Goal: Information Seeking & Learning: Learn about a topic

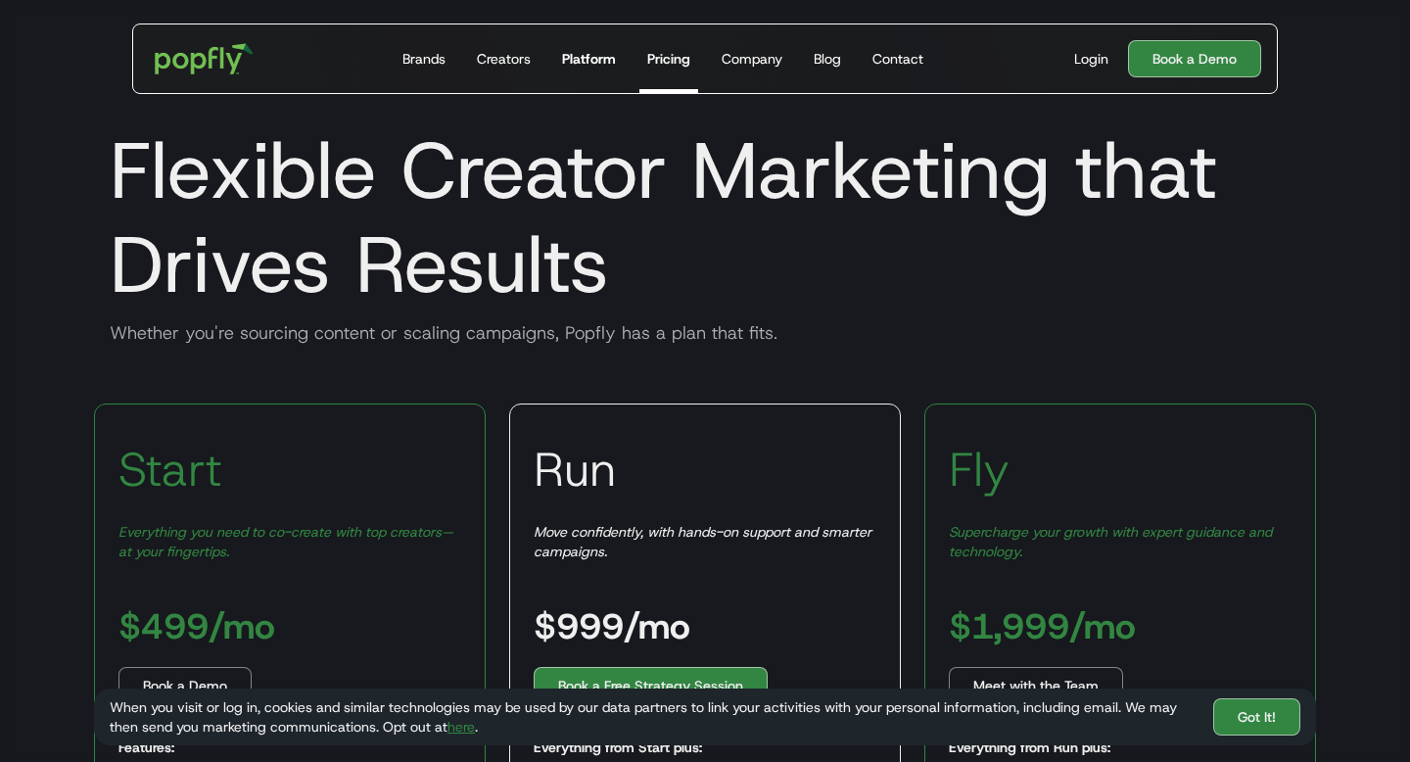
click at [591, 57] on div "Platform" at bounding box center [589, 59] width 54 height 20
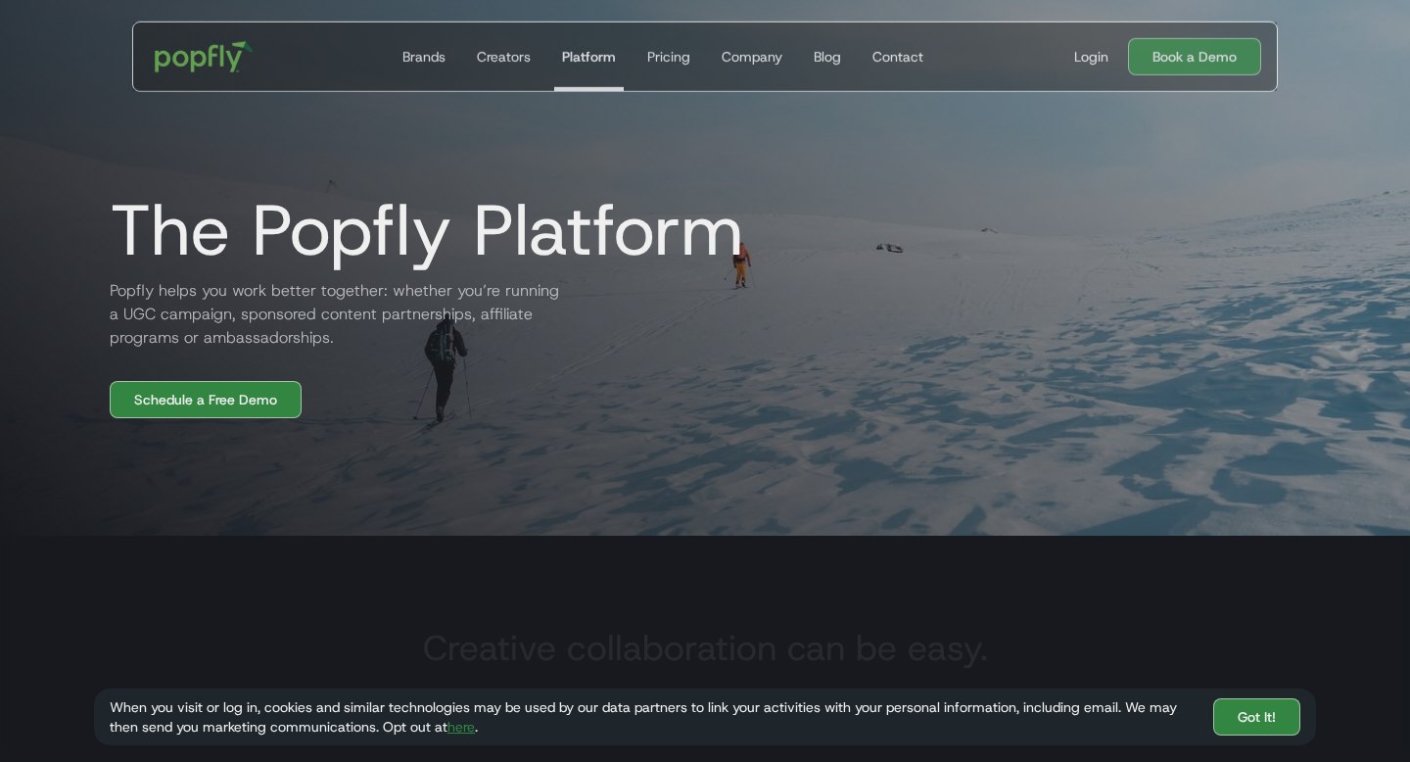
scroll to position [214, 0]
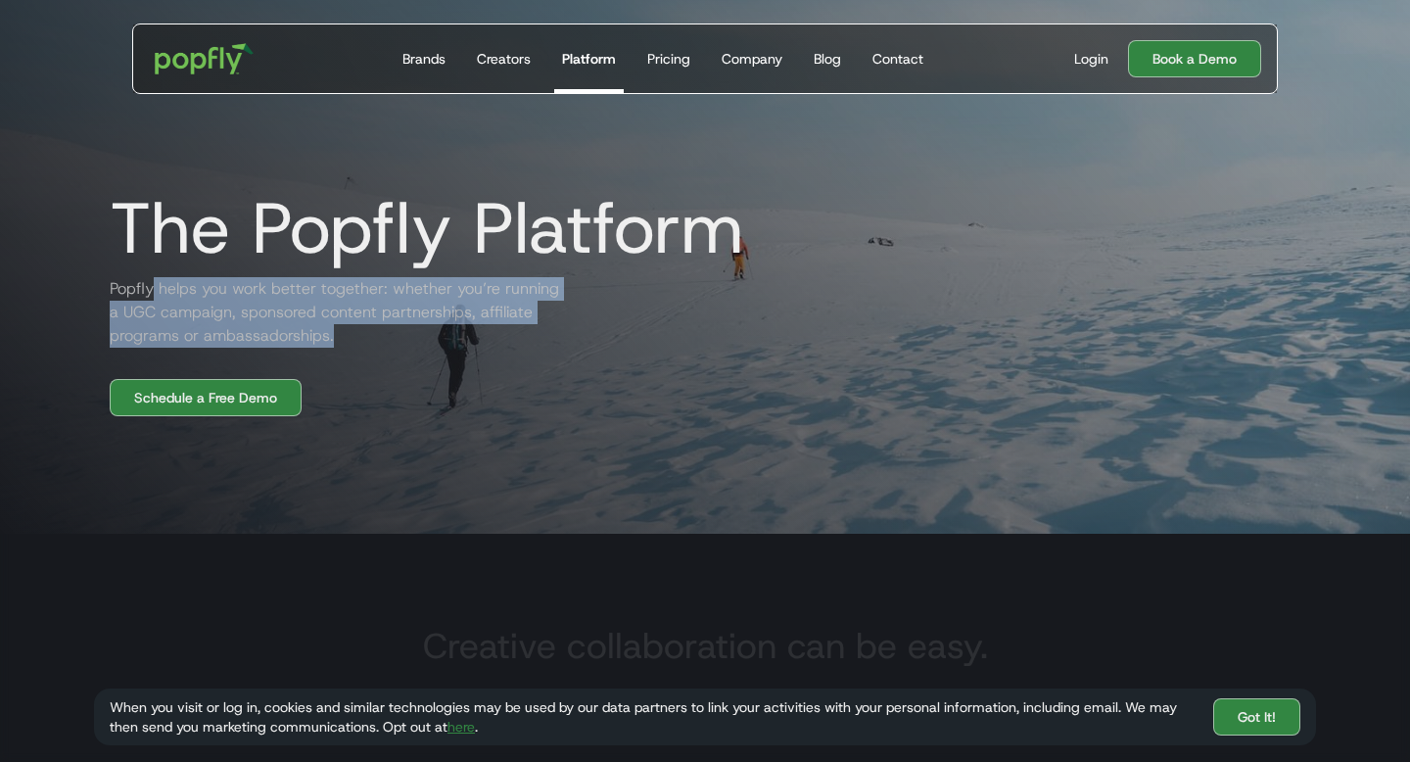
drag, startPoint x: 156, startPoint y: 284, endPoint x: 443, endPoint y: 353, distance: 296.1
click at [443, 353] on div "The Popfly Platform Popfly helps you work better together: whether you’re runni…" at bounding box center [704, 94] width 1253 height 644
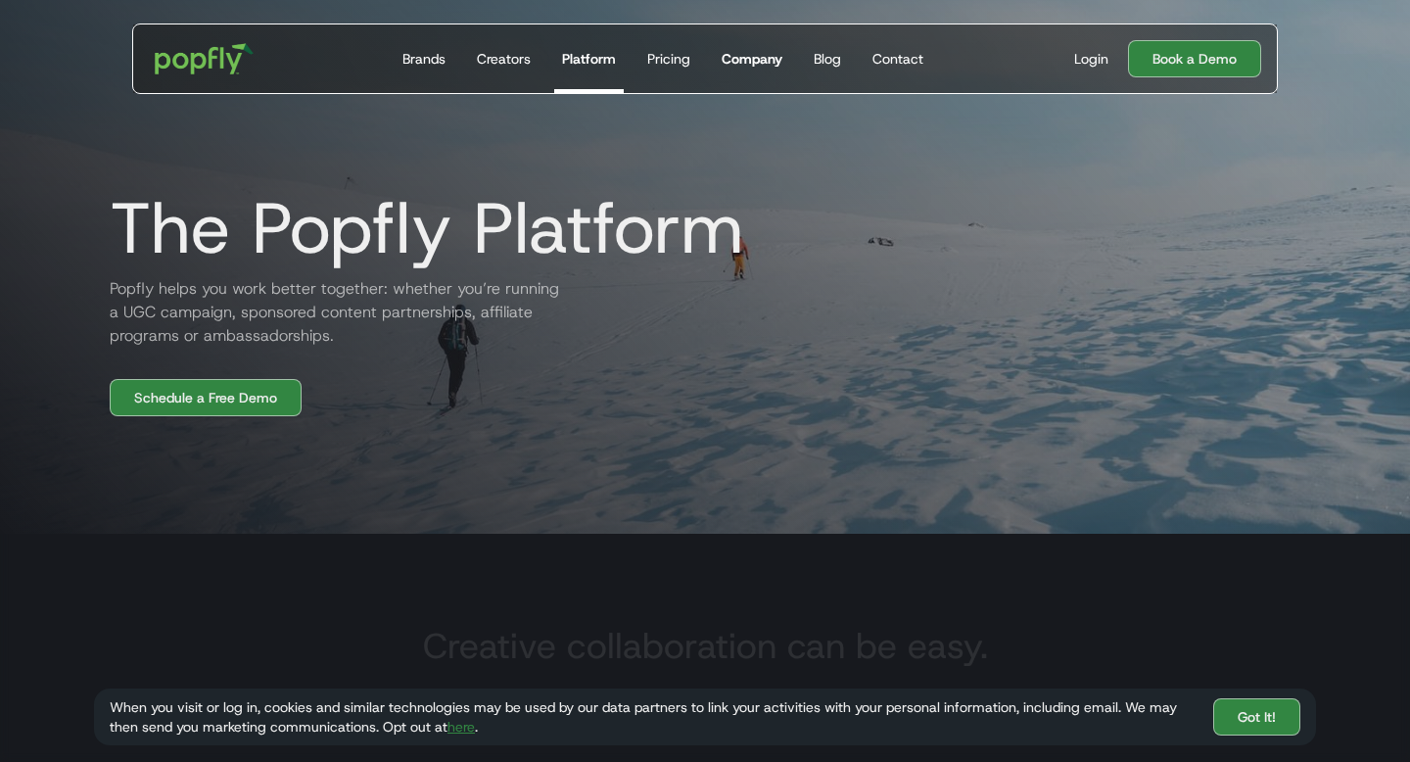
click at [766, 55] on div "Company" at bounding box center [751, 59] width 61 height 20
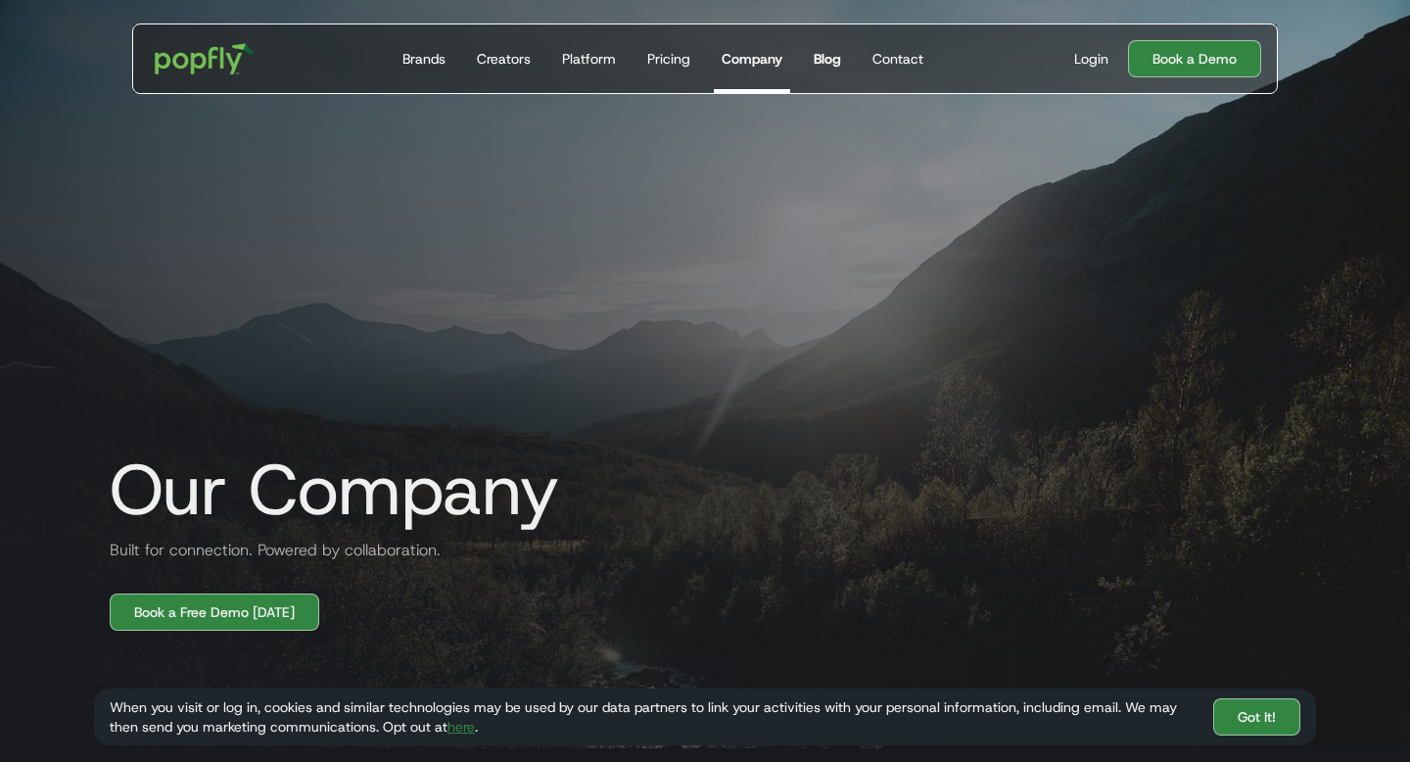
click at [823, 62] on div "Blog" at bounding box center [827, 59] width 27 height 20
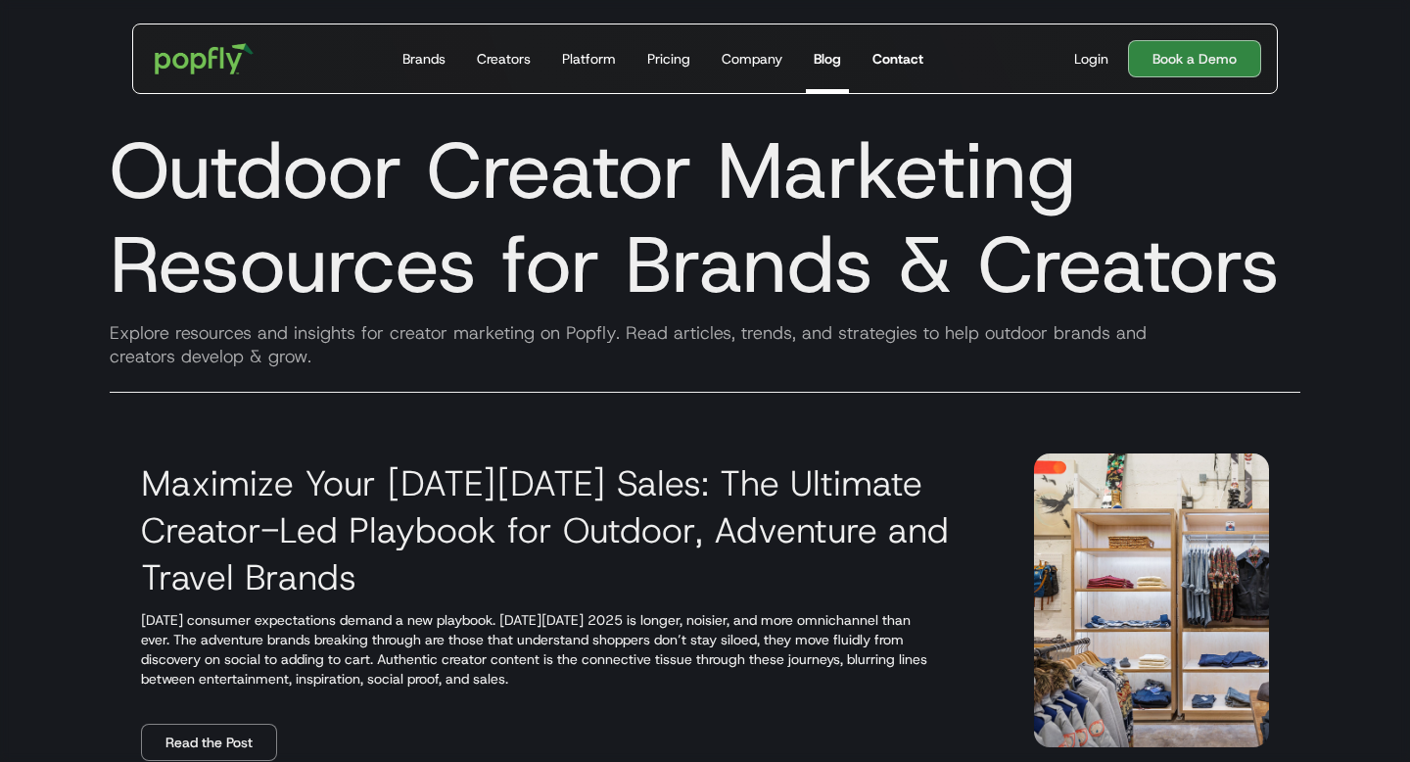
click at [915, 58] on div "Contact" at bounding box center [897, 59] width 51 height 20
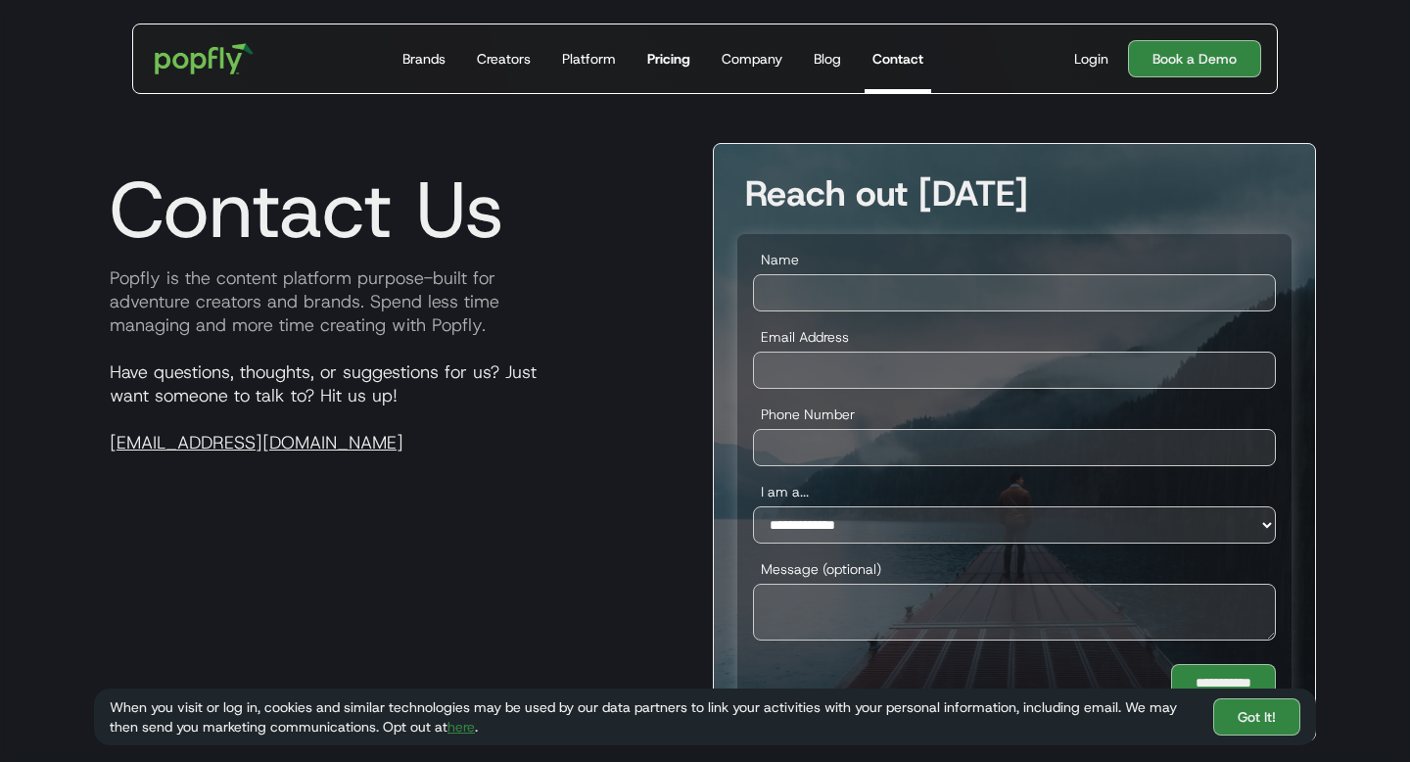
click at [665, 66] on div "Pricing" at bounding box center [668, 59] width 43 height 20
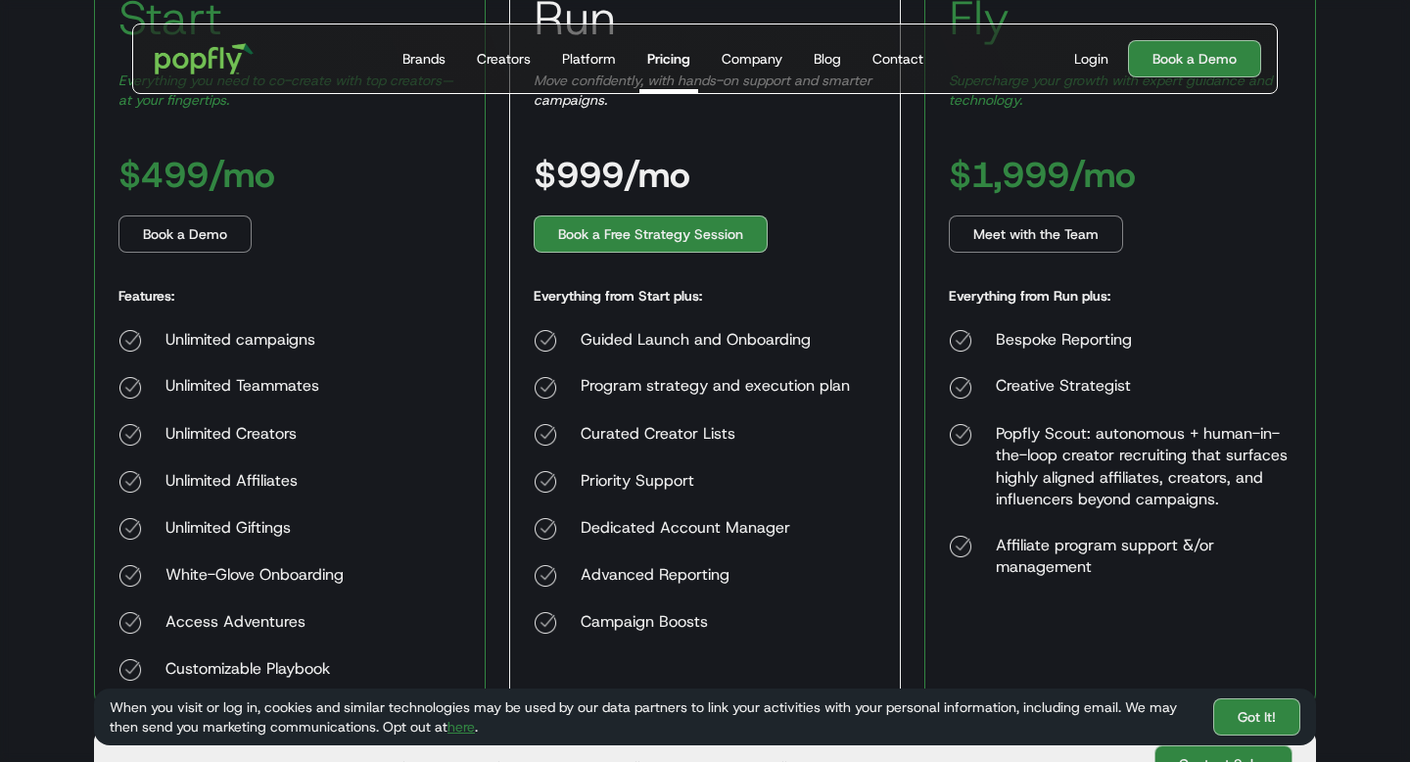
scroll to position [499, 0]
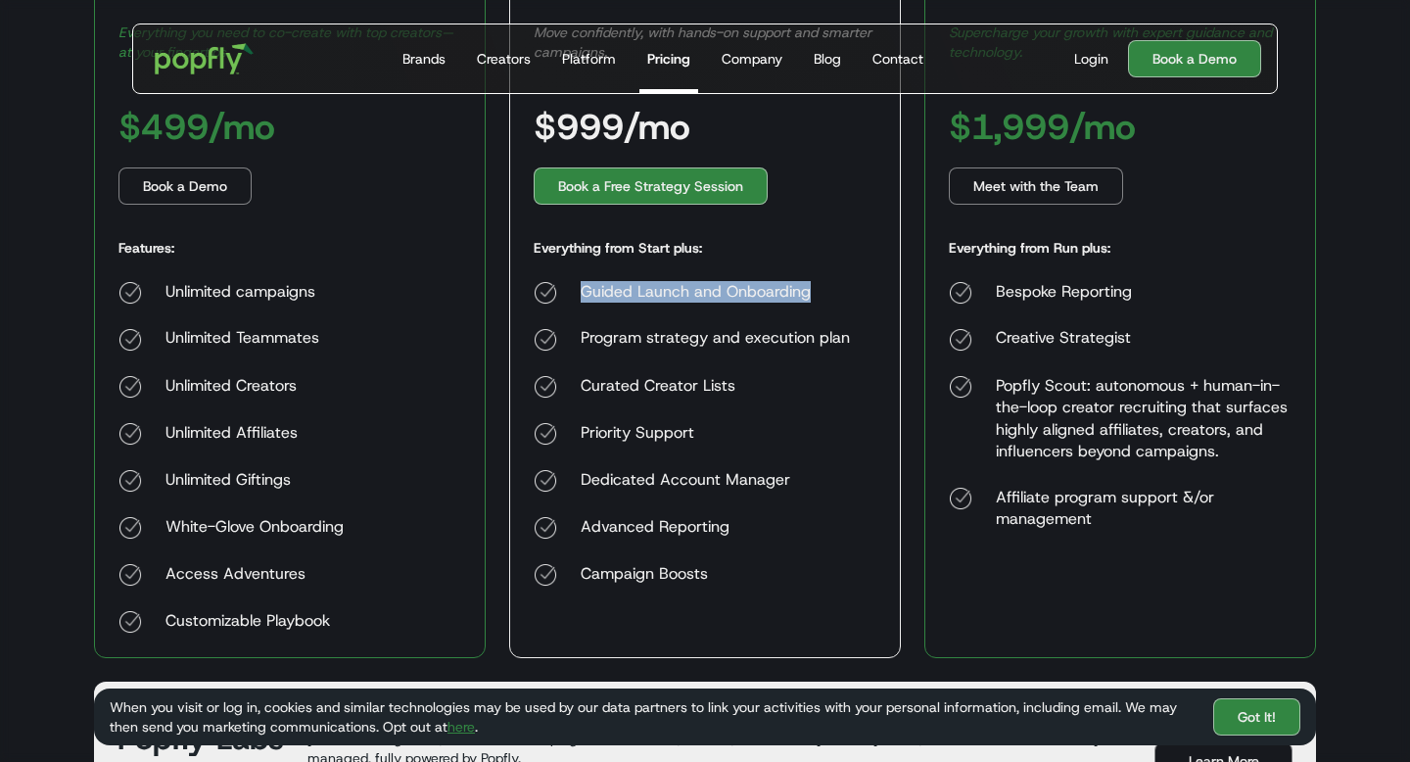
drag, startPoint x: 579, startPoint y: 296, endPoint x: 814, endPoint y: 294, distance: 235.9
click at [814, 295] on div "Guided Launch and Onboarding" at bounding box center [692, 292] width 316 height 23
click at [769, 359] on div "Guided Launch and Onboarding Program strategy and execution plan Curated Creato…" at bounding box center [692, 433] width 316 height 305
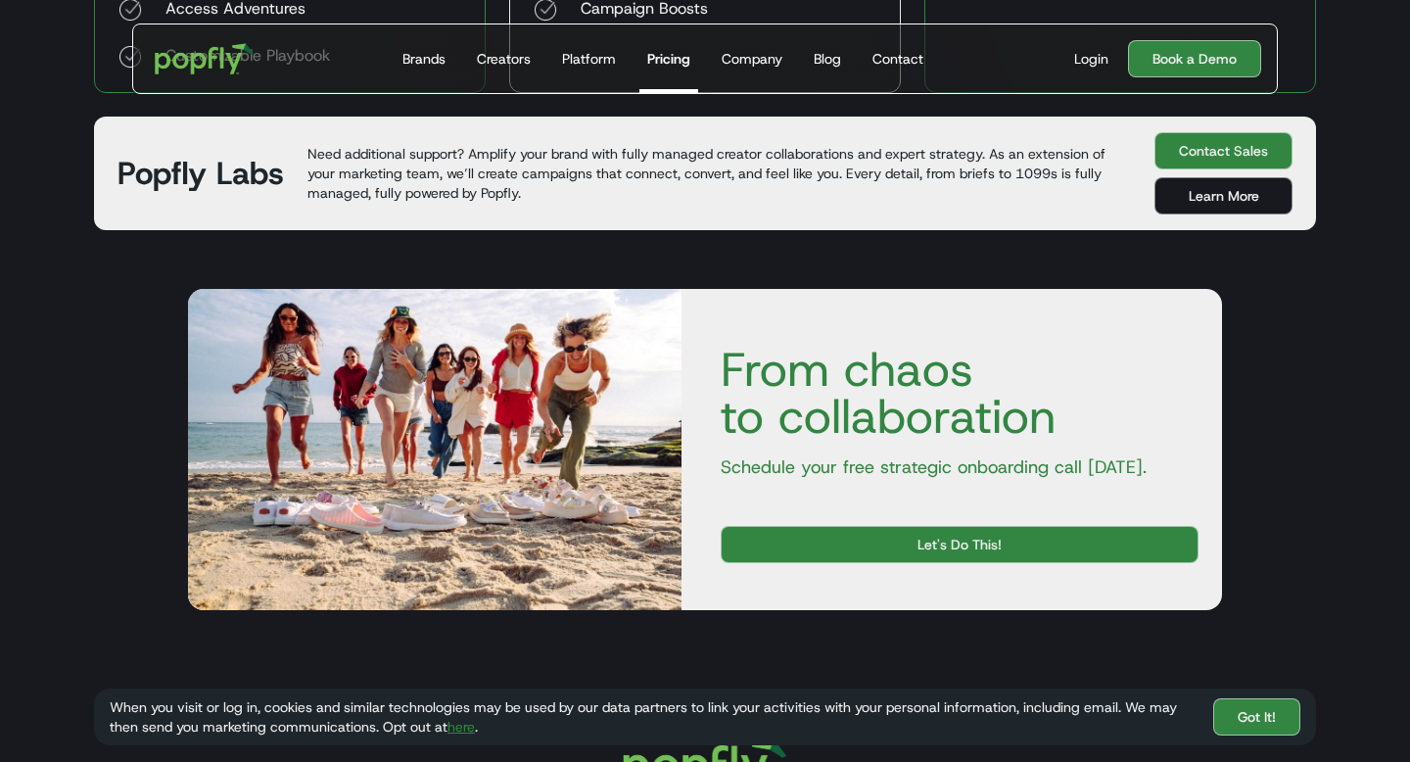
scroll to position [1046, 0]
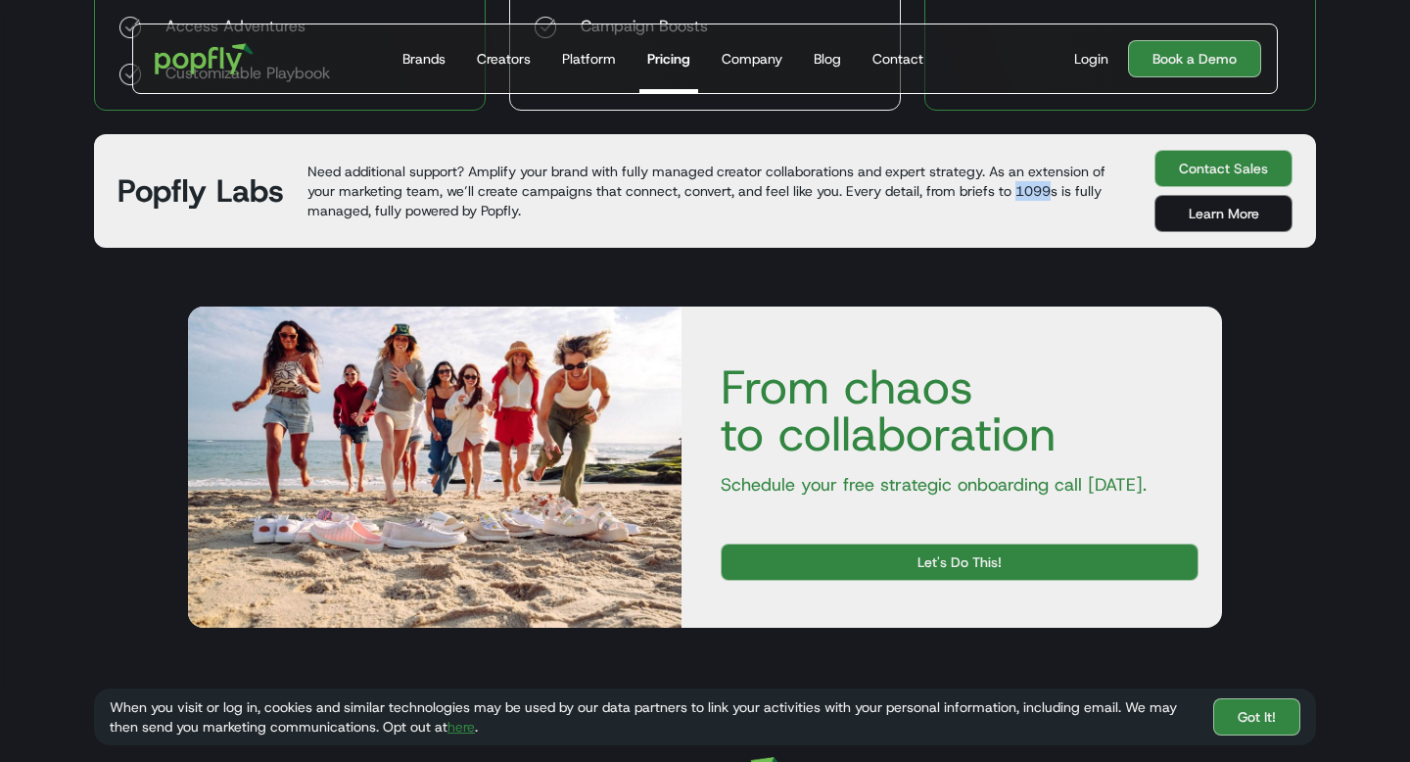
drag, startPoint x: 1014, startPoint y: 194, endPoint x: 1052, endPoint y: 193, distance: 38.2
click at [1052, 193] on p "Need additional support? Amplify your brand with fully managed creator collabor…" at bounding box center [718, 191] width 823 height 59
copy p "1099"
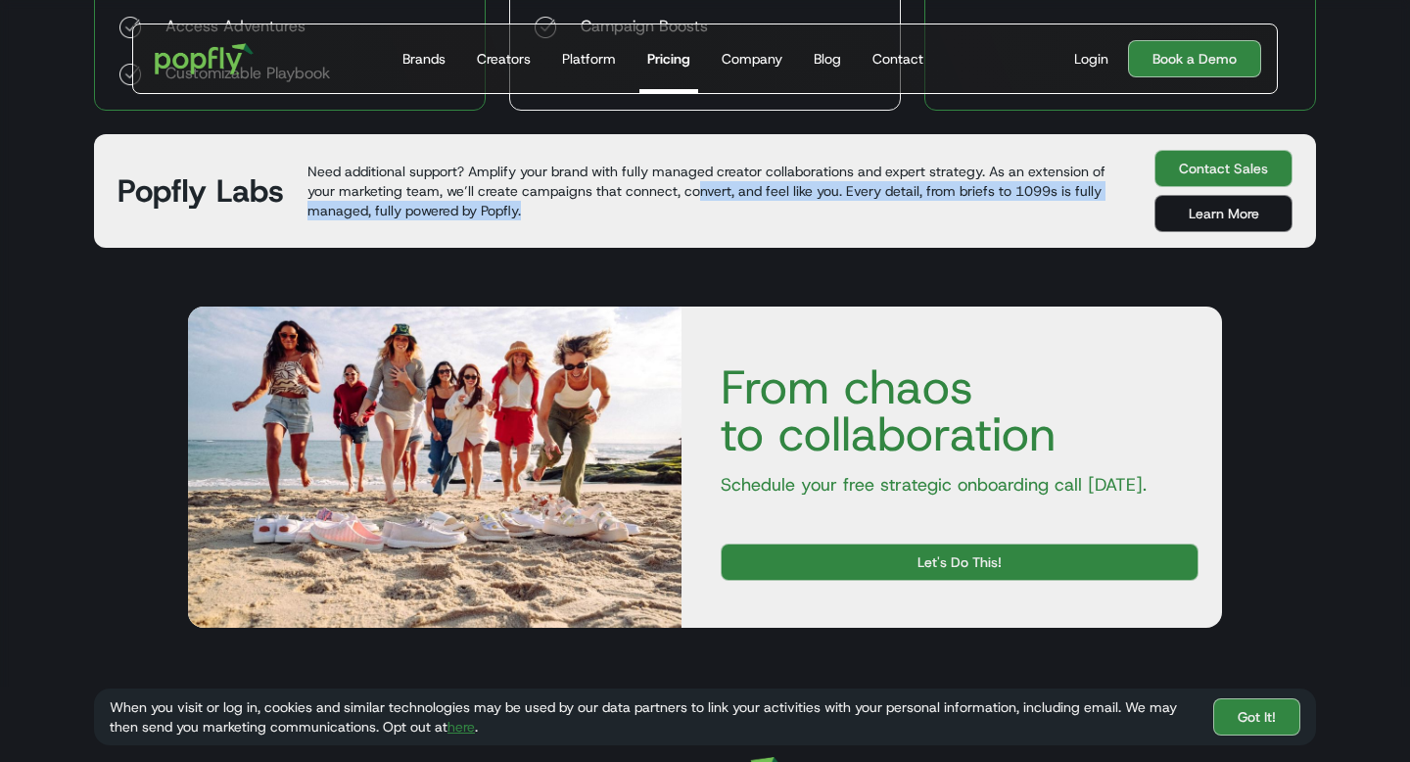
drag, startPoint x: 698, startPoint y: 190, endPoint x: 868, endPoint y: 227, distance: 174.4
click at [868, 227] on div "Popfly Labs Need additional support? Amplify your brand with fully managed crea…" at bounding box center [705, 191] width 1222 height 114
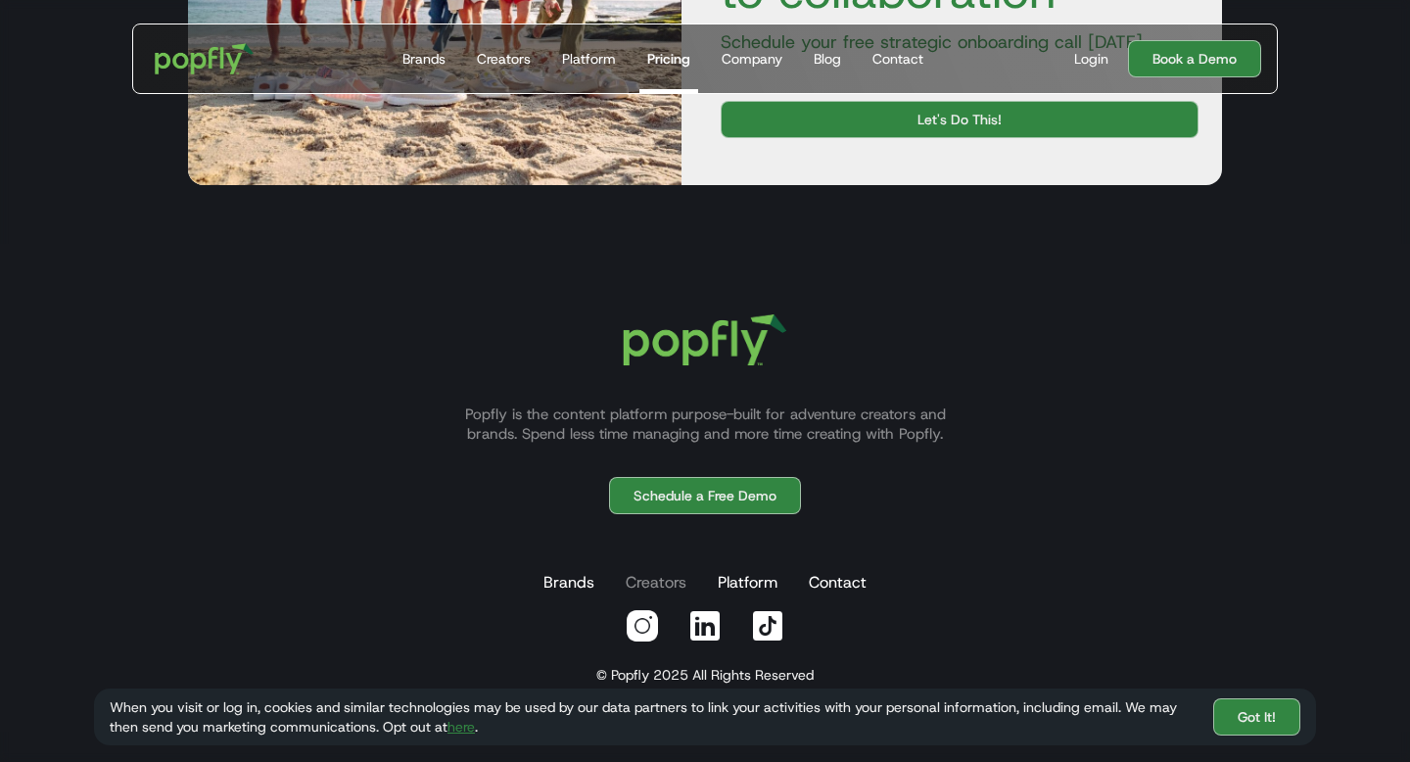
scroll to position [1533, 0]
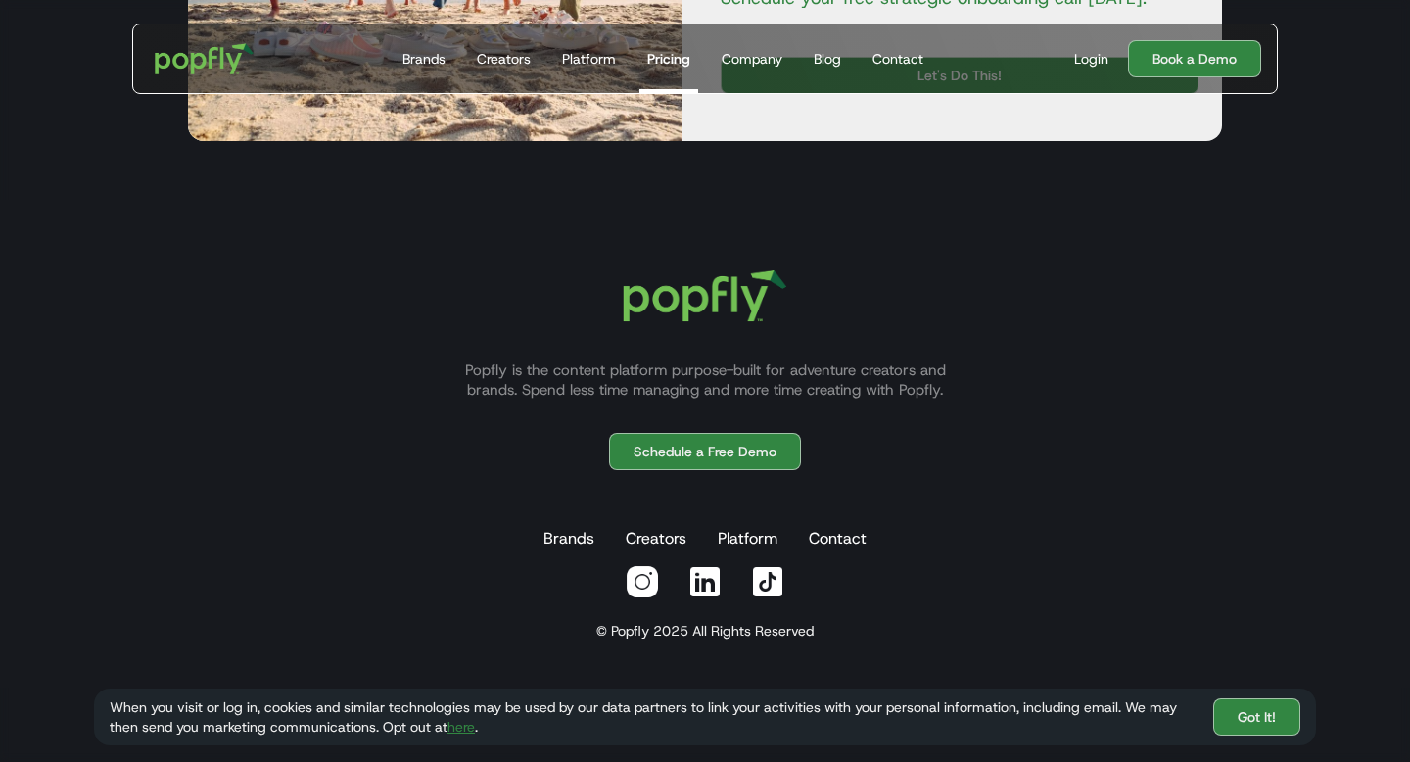
click at [696, 582] on img at bounding box center [704, 581] width 35 height 35
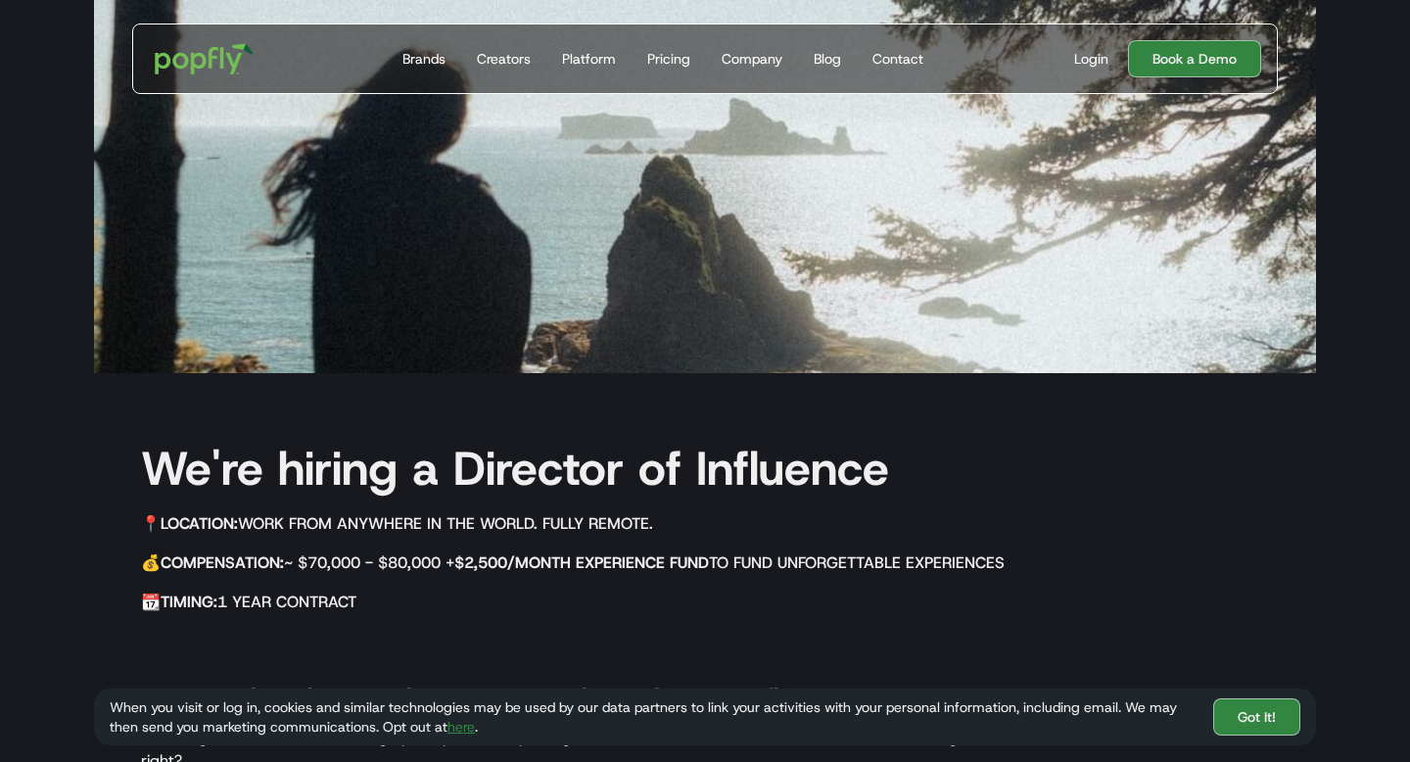
scroll to position [585, 0]
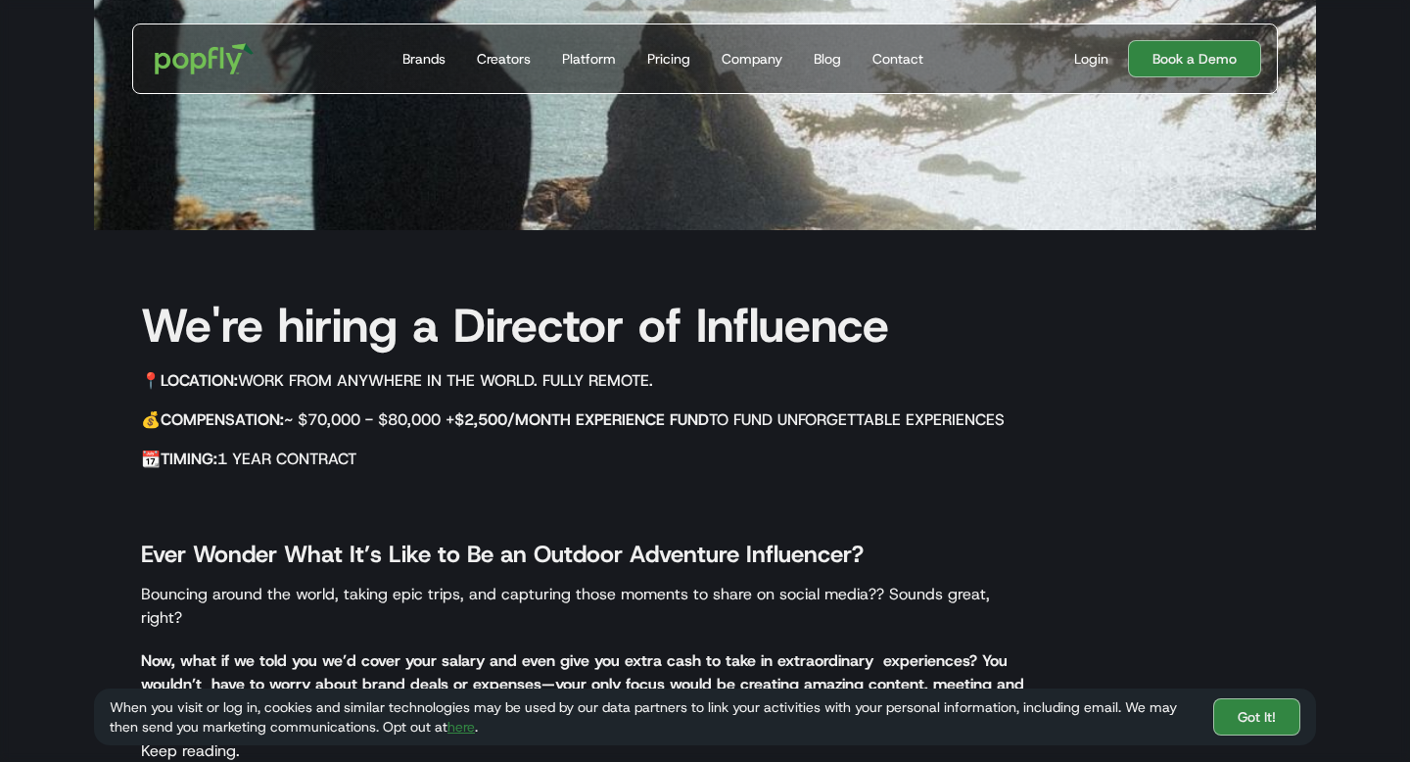
drag, startPoint x: 305, startPoint y: 420, endPoint x: 648, endPoint y: 466, distance: 345.7
click at [648, 466] on div "We're hiring a Director of Influence 📍 Location: Work from anywhere in the worl…" at bounding box center [564, 529] width 940 height 505
click at [594, 450] on h5 "📆 Timing: 1 year contract" at bounding box center [587, 458] width 893 height 23
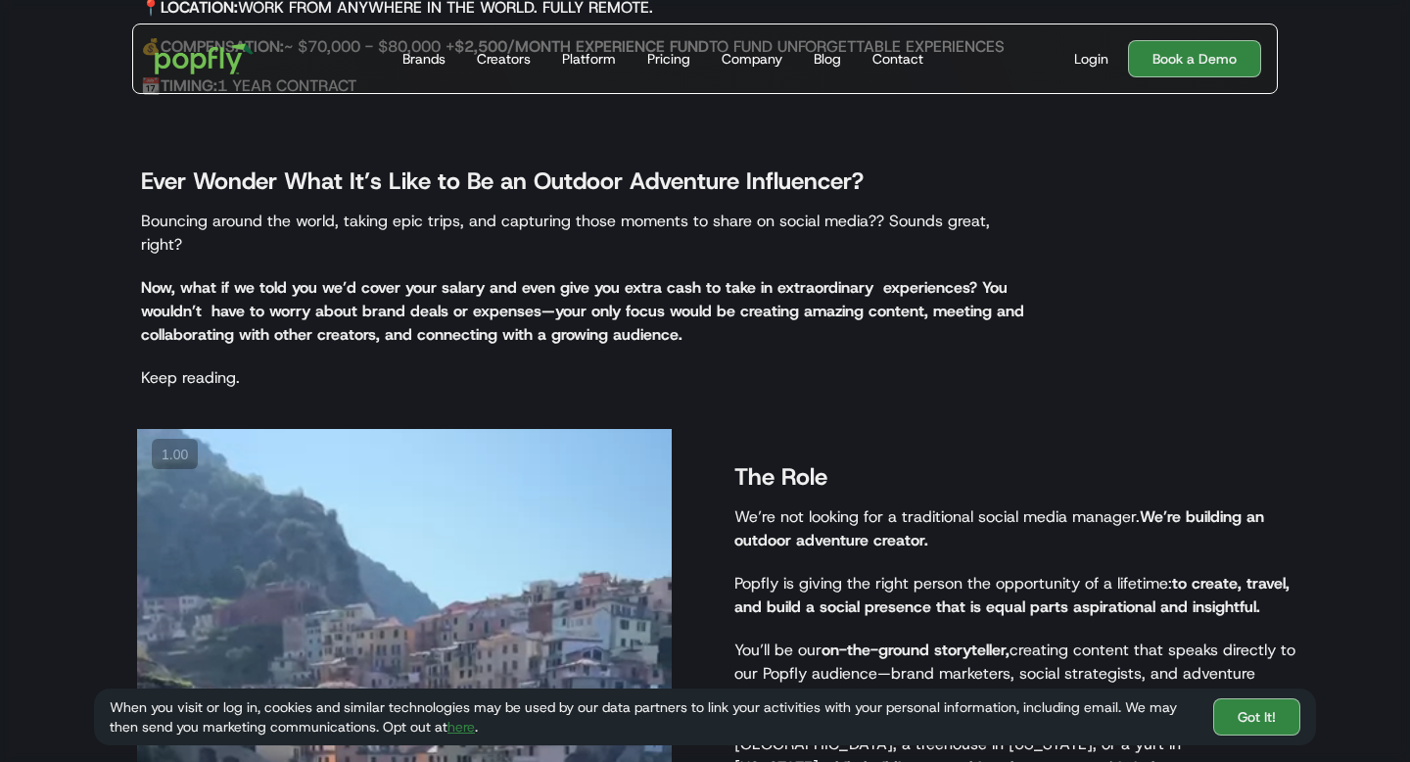
scroll to position [976, 0]
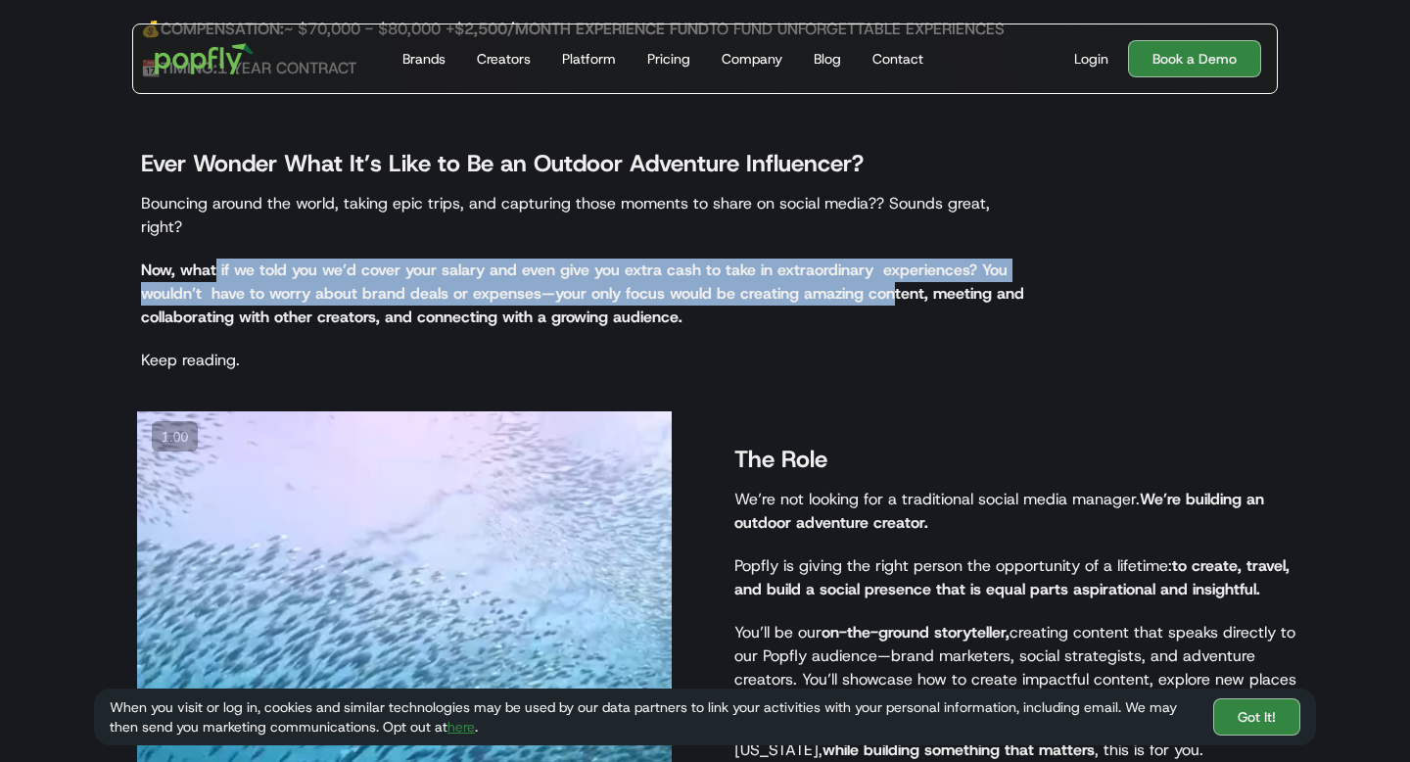
drag, startPoint x: 216, startPoint y: 247, endPoint x: 889, endPoint y: 273, distance: 673.1
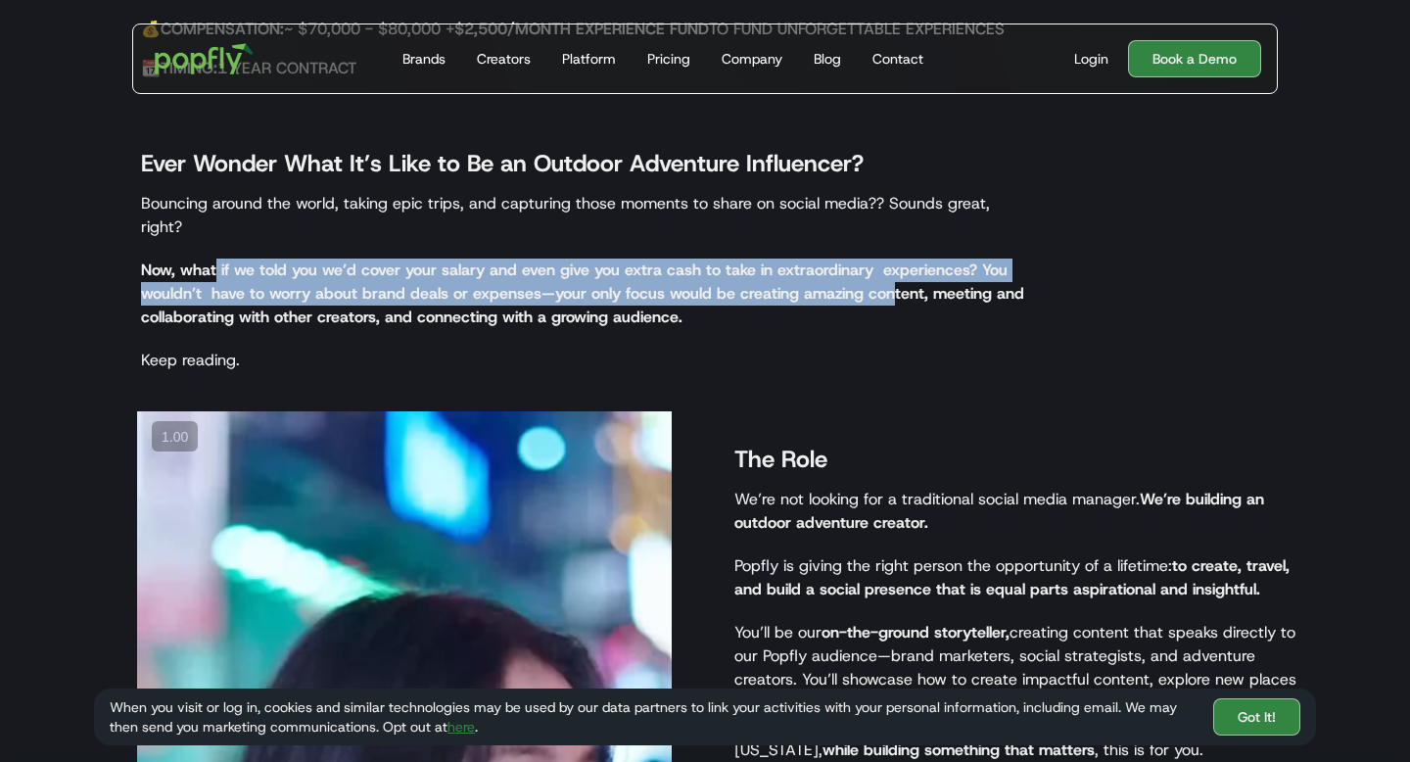
click at [889, 273] on strong "Now, what if we told you we’d cover your salary and even give you extra cash to…" at bounding box center [582, 293] width 883 height 68
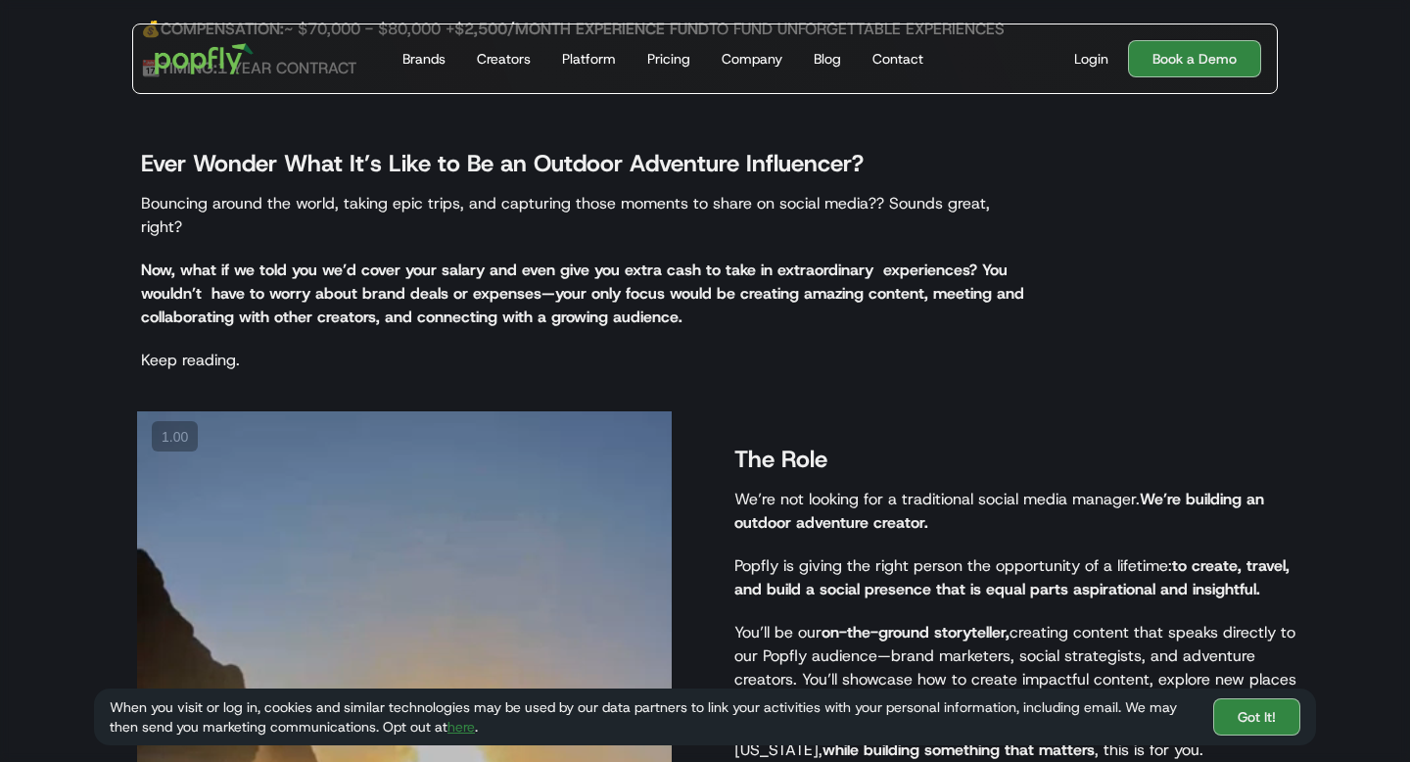
click at [666, 273] on strong "Now, what if we told you we’d cover your salary and even give you extra cash to…" at bounding box center [582, 293] width 883 height 68
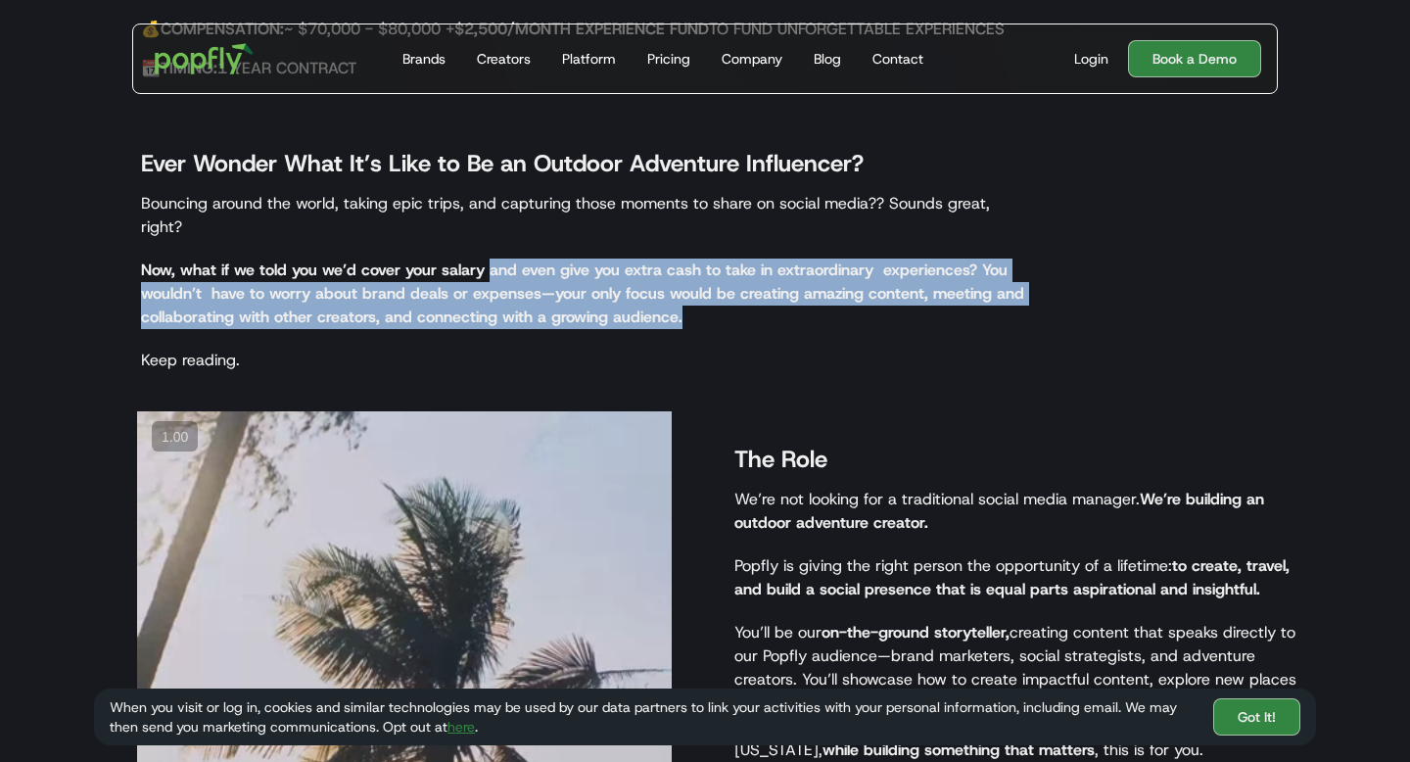
drag, startPoint x: 492, startPoint y: 247, endPoint x: 721, endPoint y: 303, distance: 235.1
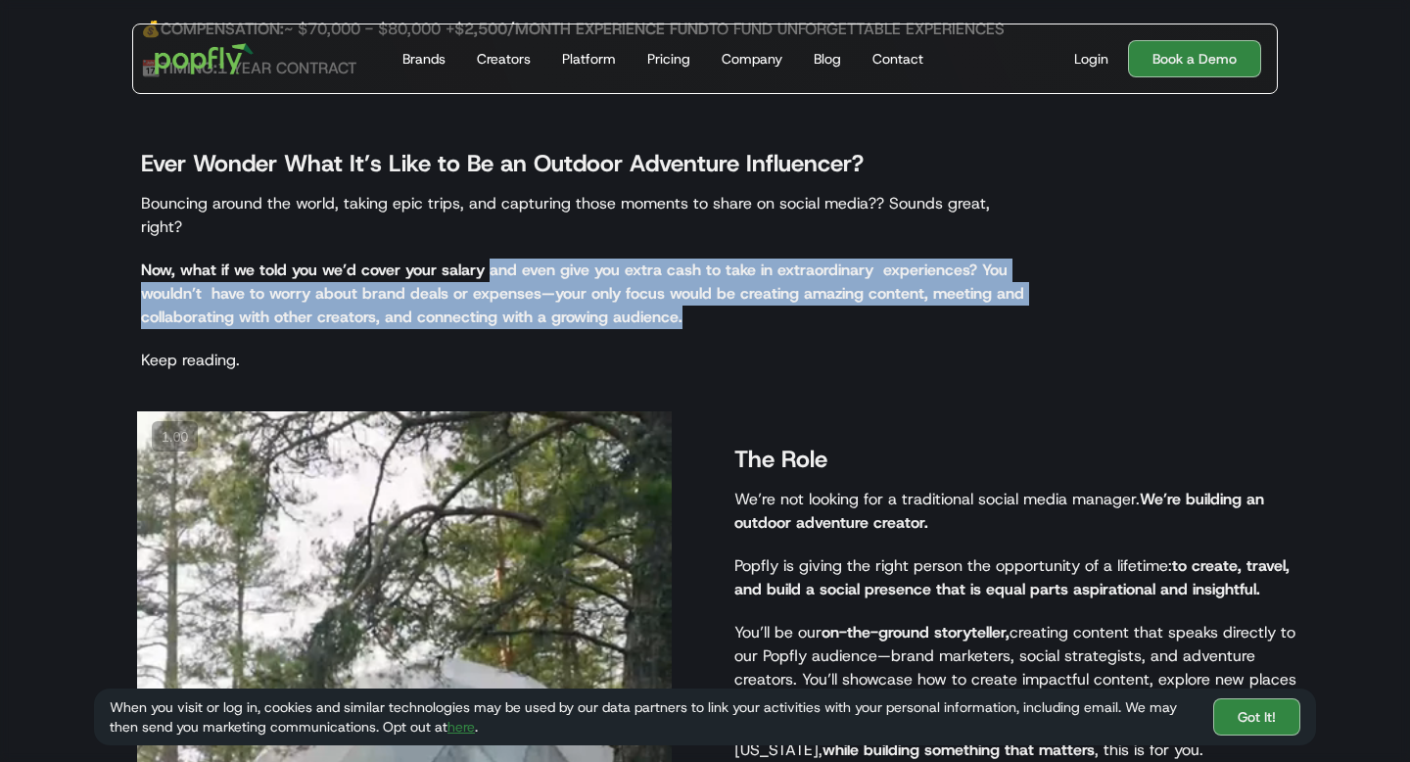
click at [720, 300] on p "Now, what if we told you we’d cover your salary and even give you extra cash to…" at bounding box center [587, 293] width 893 height 70
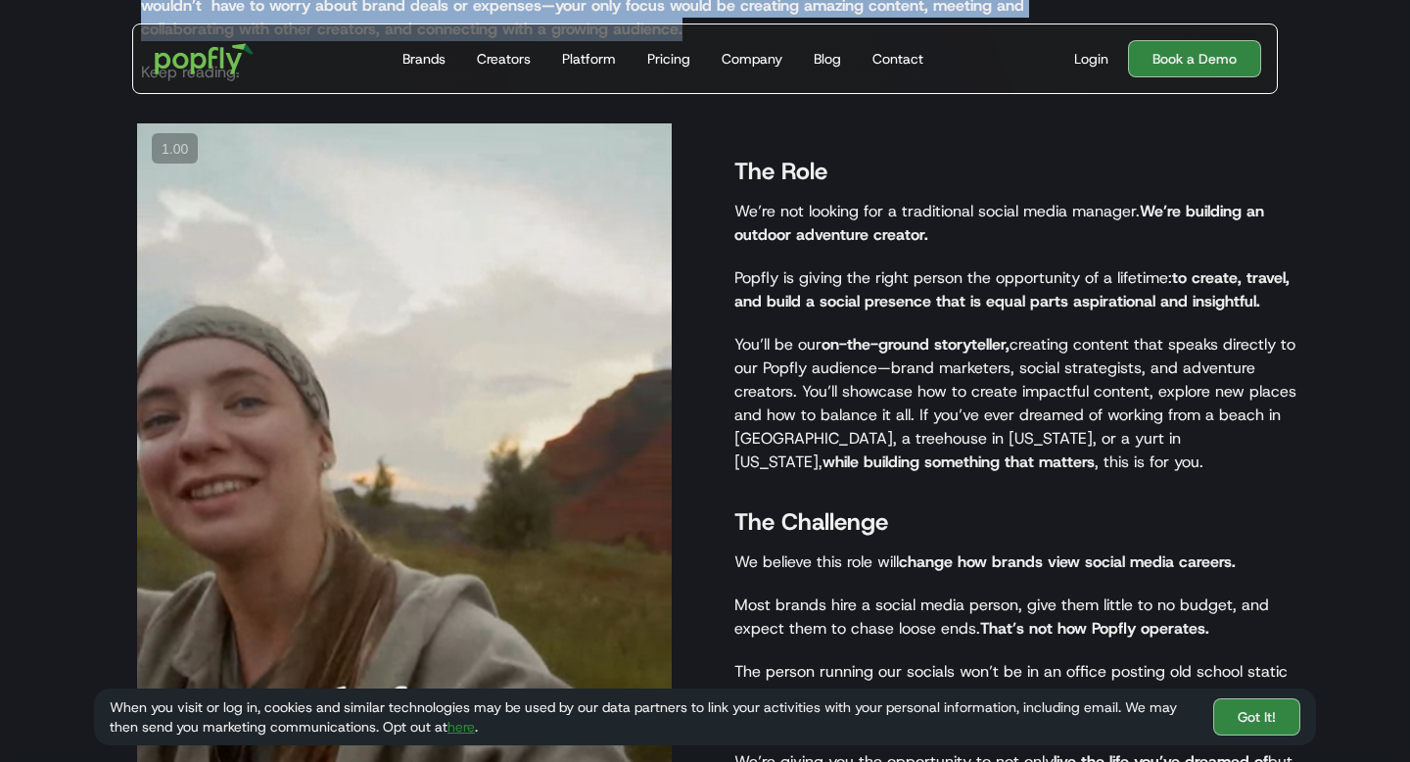
scroll to position [1623, 0]
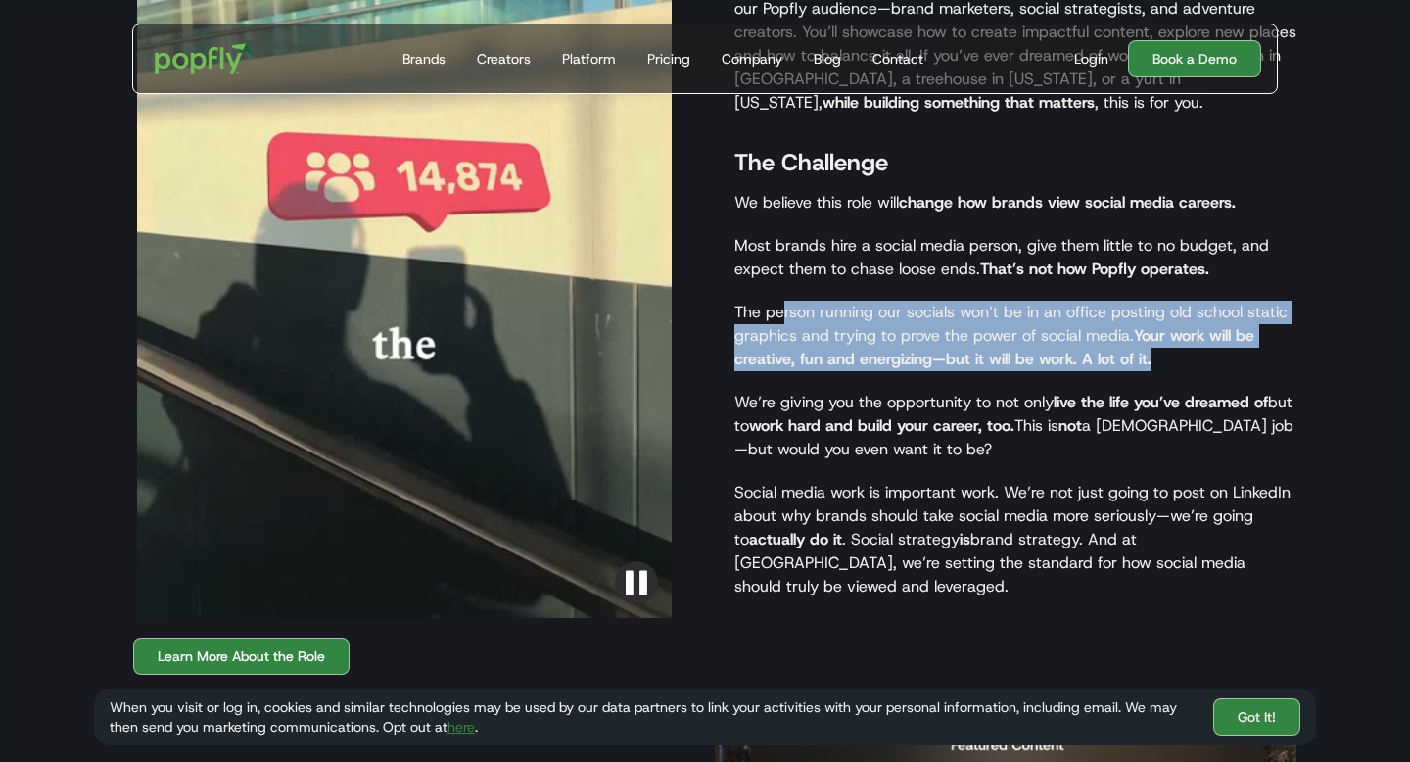
drag, startPoint x: 782, startPoint y: 284, endPoint x: 1181, endPoint y: 341, distance: 402.5
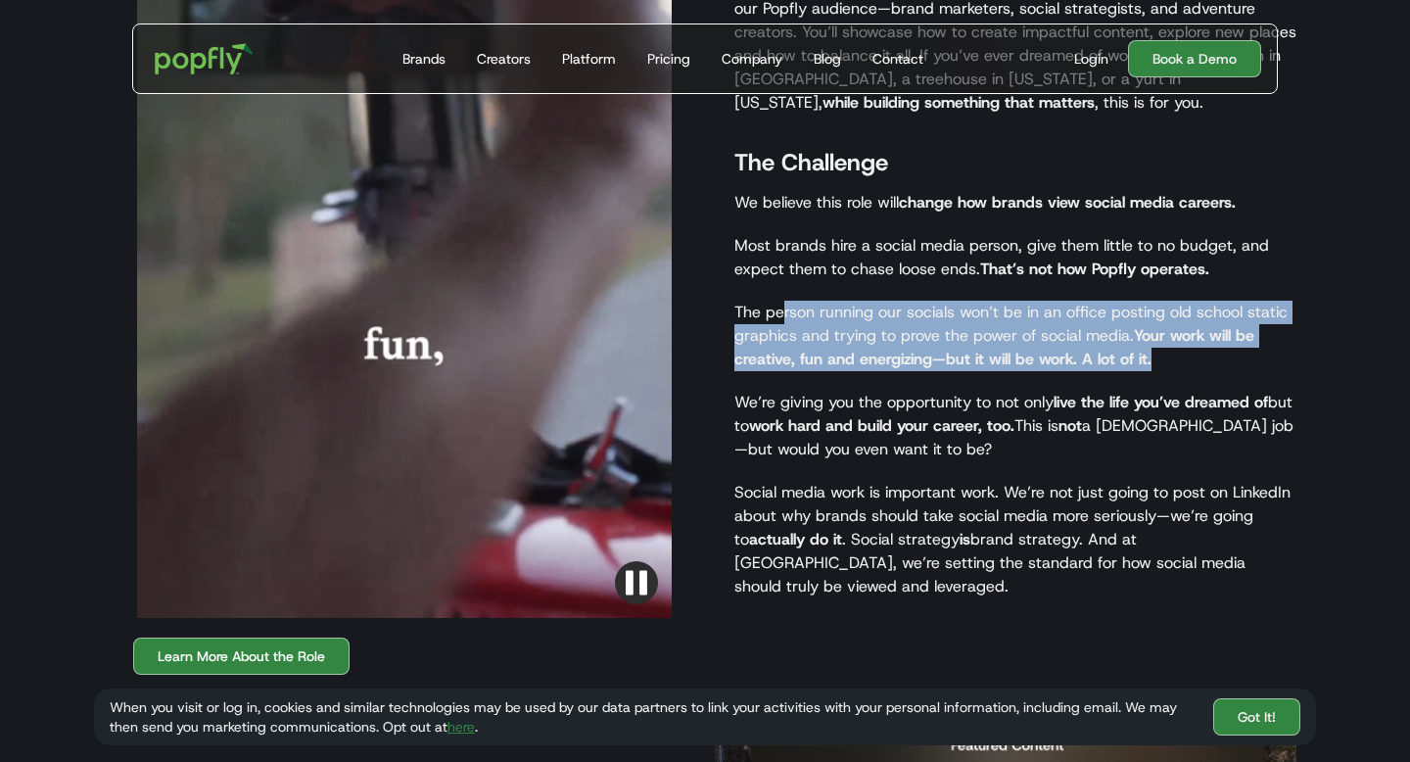
click at [1182, 341] on p "The person running our socials won’t be in an office posting old school static …" at bounding box center [1015, 336] width 562 height 70
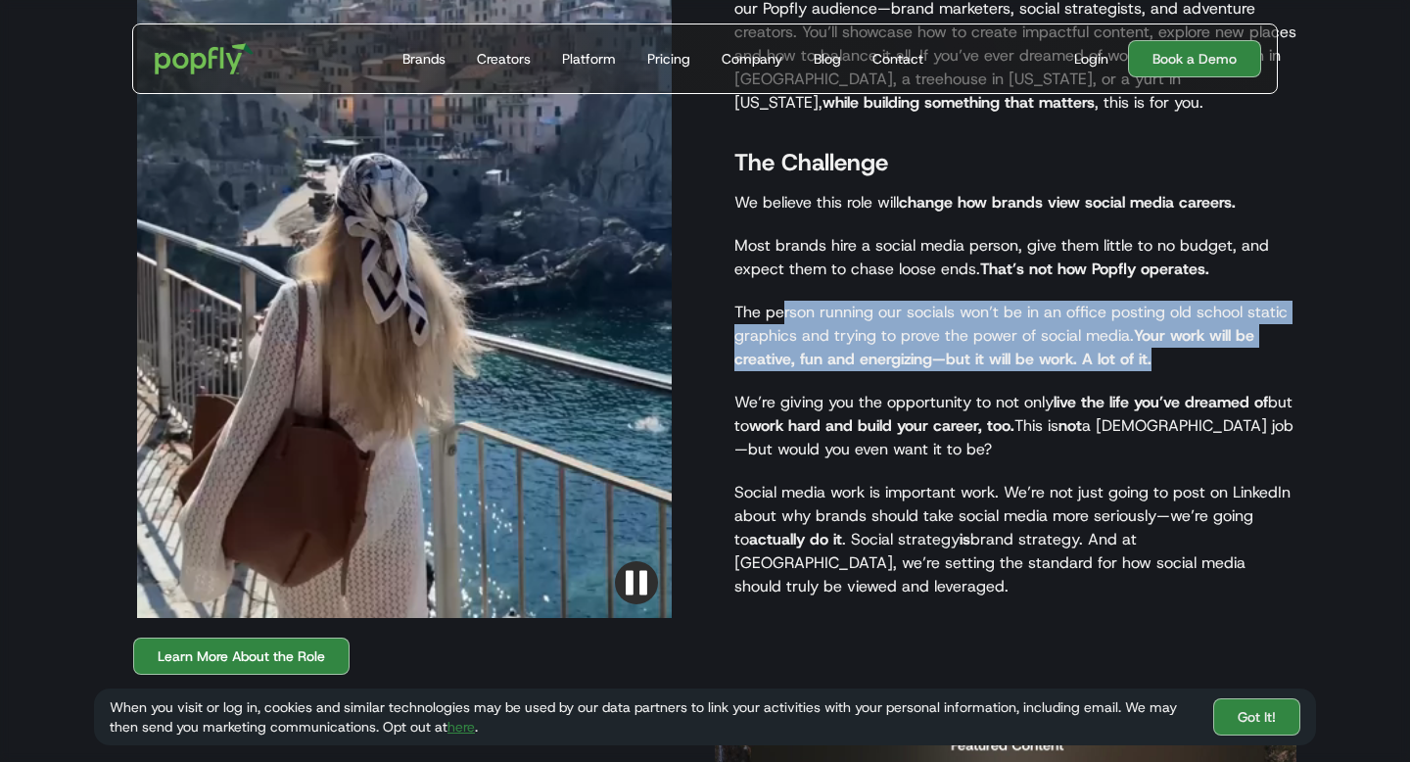
click at [1173, 341] on p "The person running our socials won’t be in an office posting old school static …" at bounding box center [1015, 336] width 562 height 70
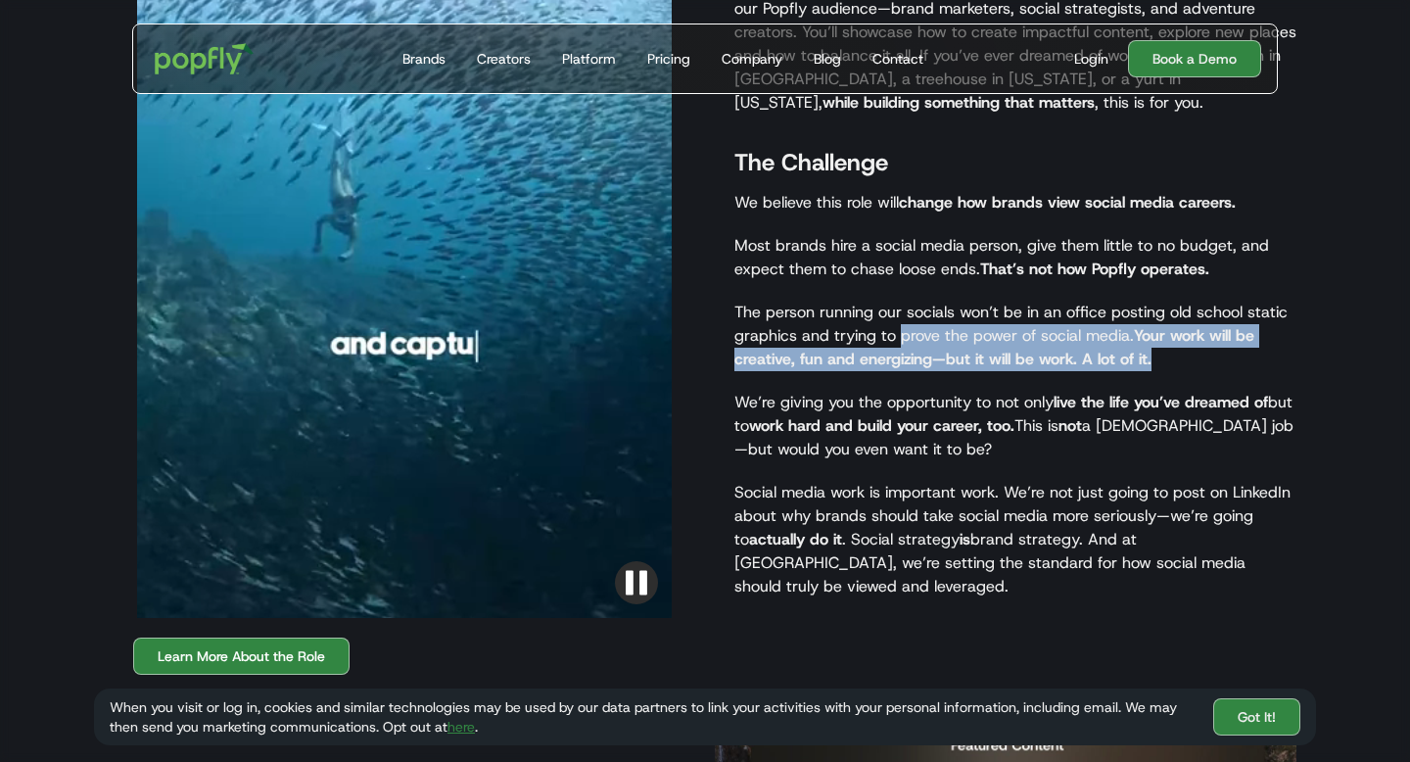
drag, startPoint x: 1173, startPoint y: 341, endPoint x: 890, endPoint y: 298, distance: 286.2
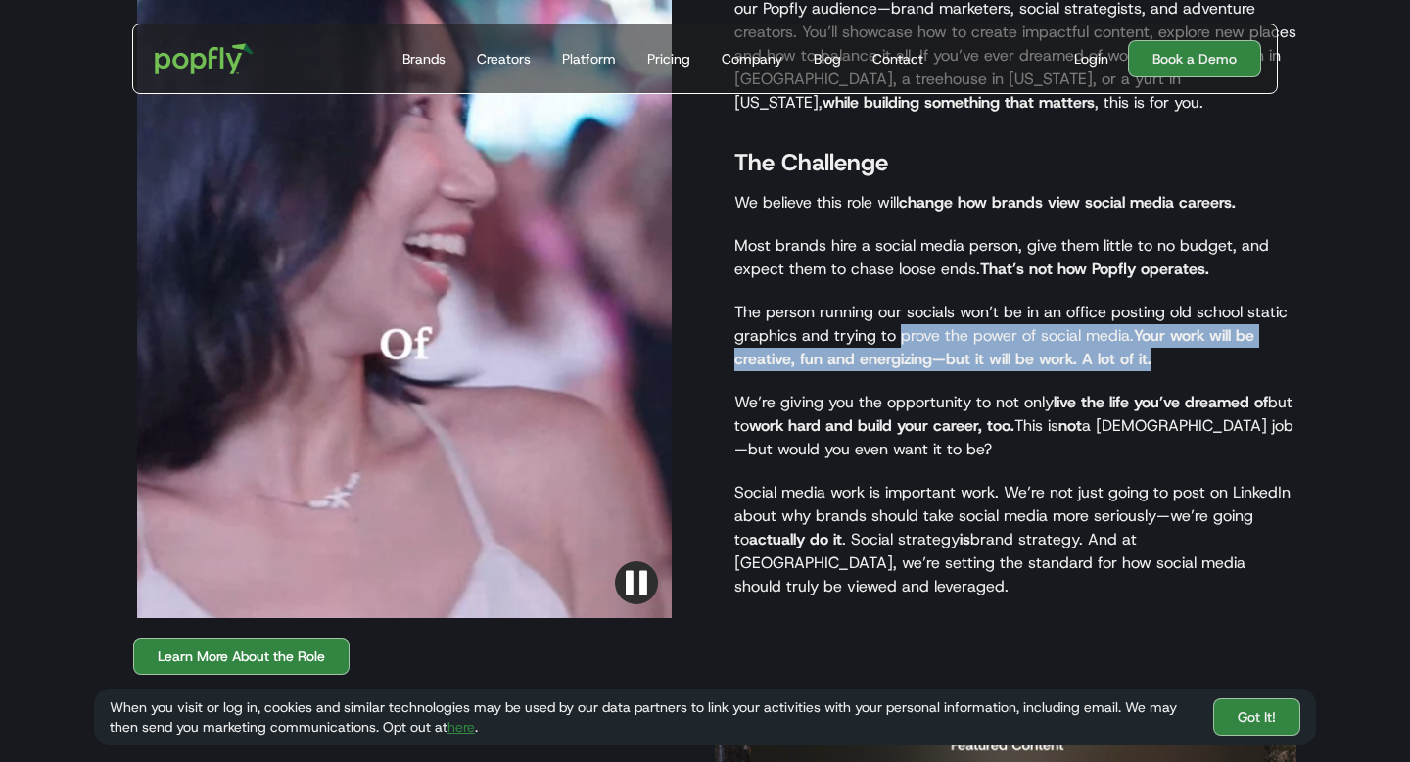
click at [892, 301] on p "The person running our socials won’t be in an office posting old school static …" at bounding box center [1015, 336] width 562 height 70
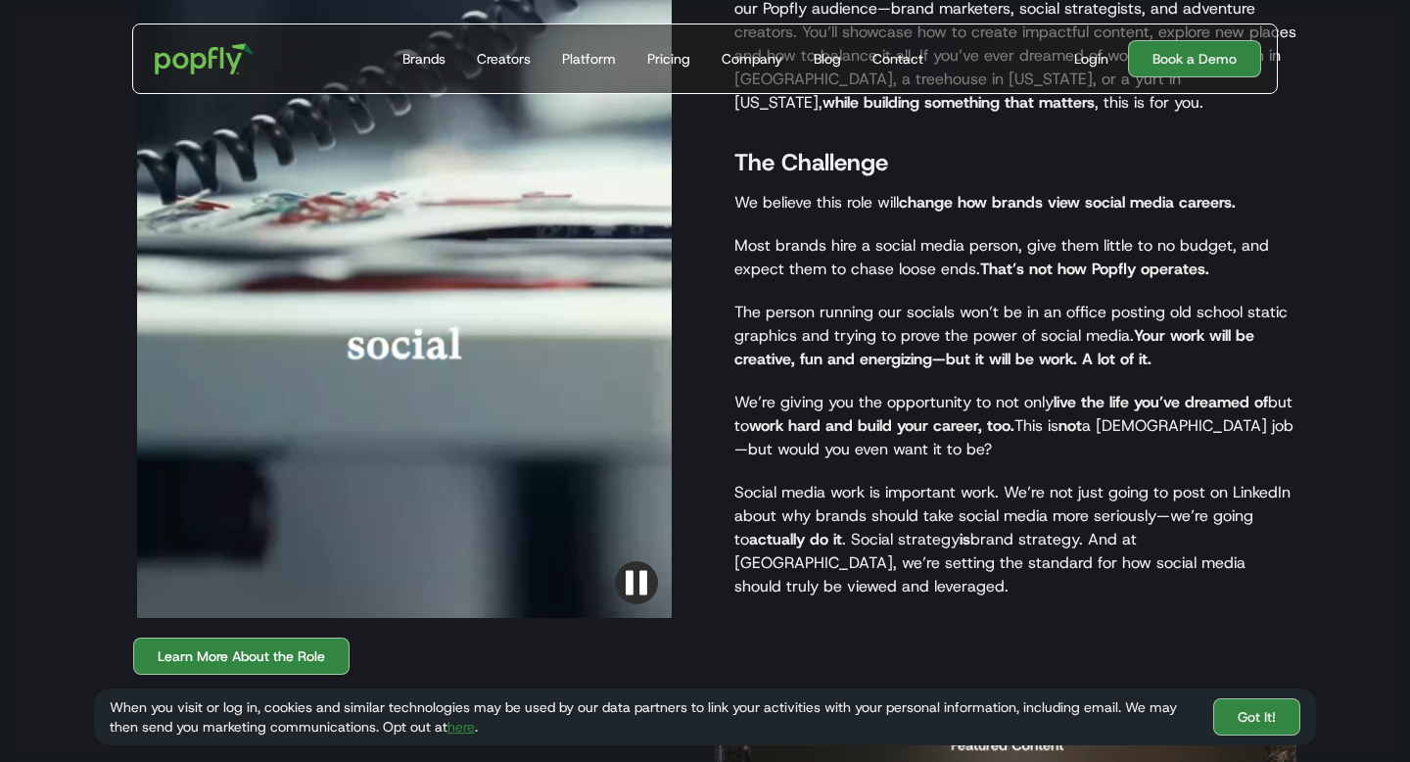
click at [1009, 331] on strong "Your work will be creative, fun and energizing—but it will be work. A lot of it." at bounding box center [994, 347] width 520 height 44
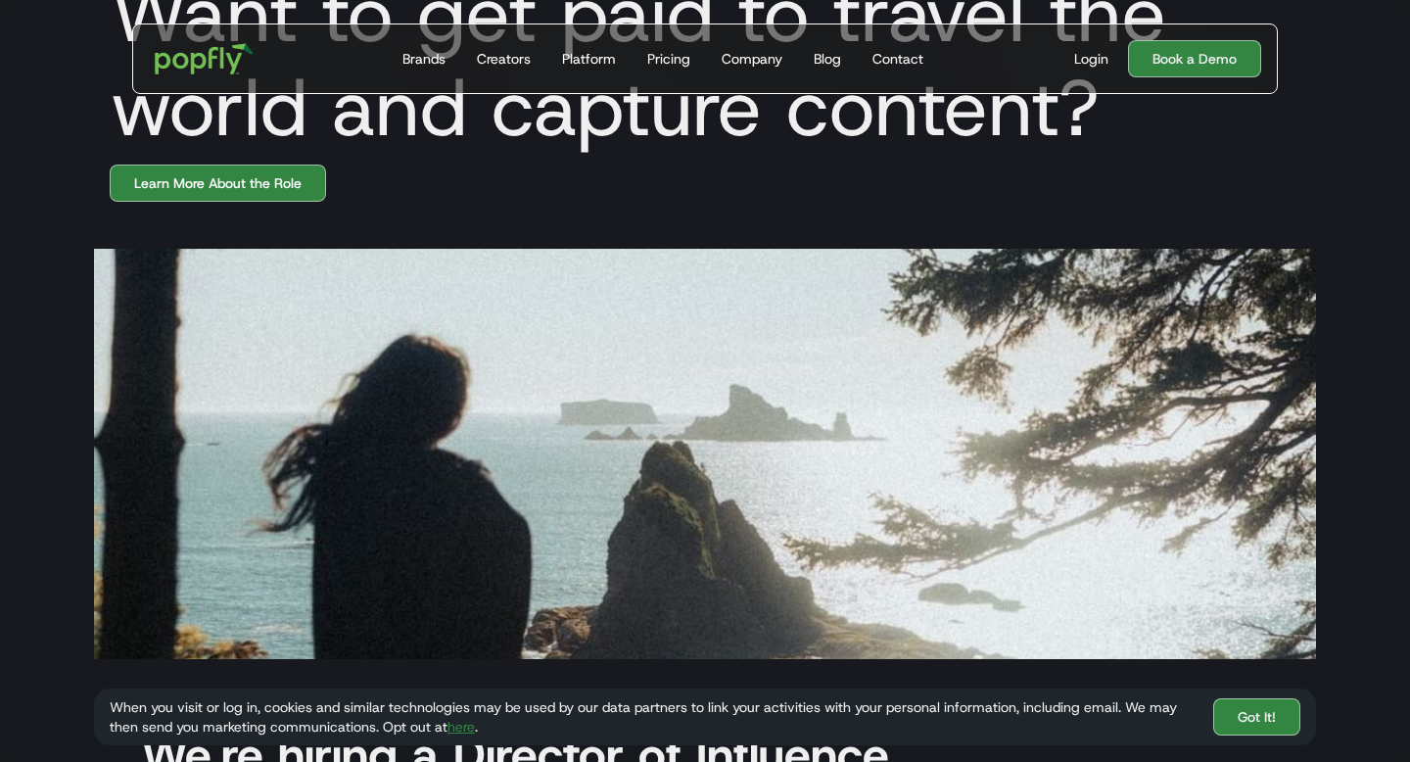
scroll to position [0, 0]
